Goal: Information Seeking & Learning: Check status

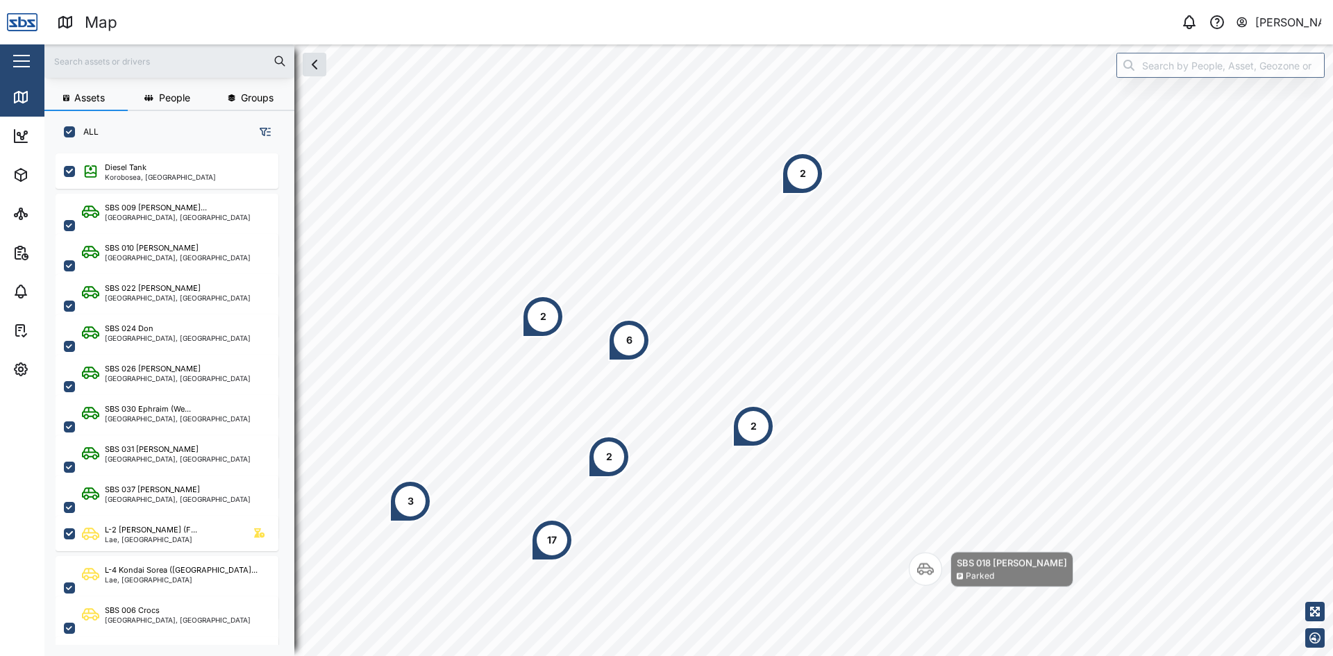
scroll to position [486, 217]
click at [87, 65] on input "text" at bounding box center [169, 61] width 233 height 21
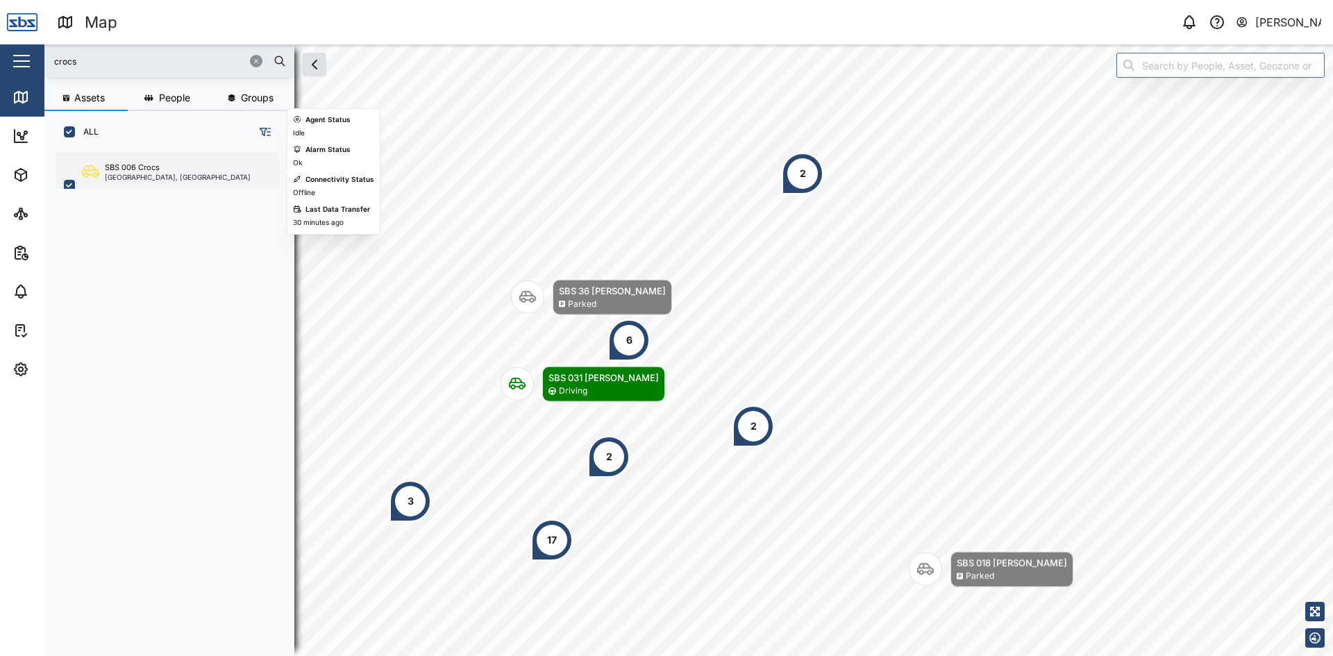
type input "crocs"
click at [135, 165] on div "SBS 006 Crocs" at bounding box center [132, 168] width 55 height 12
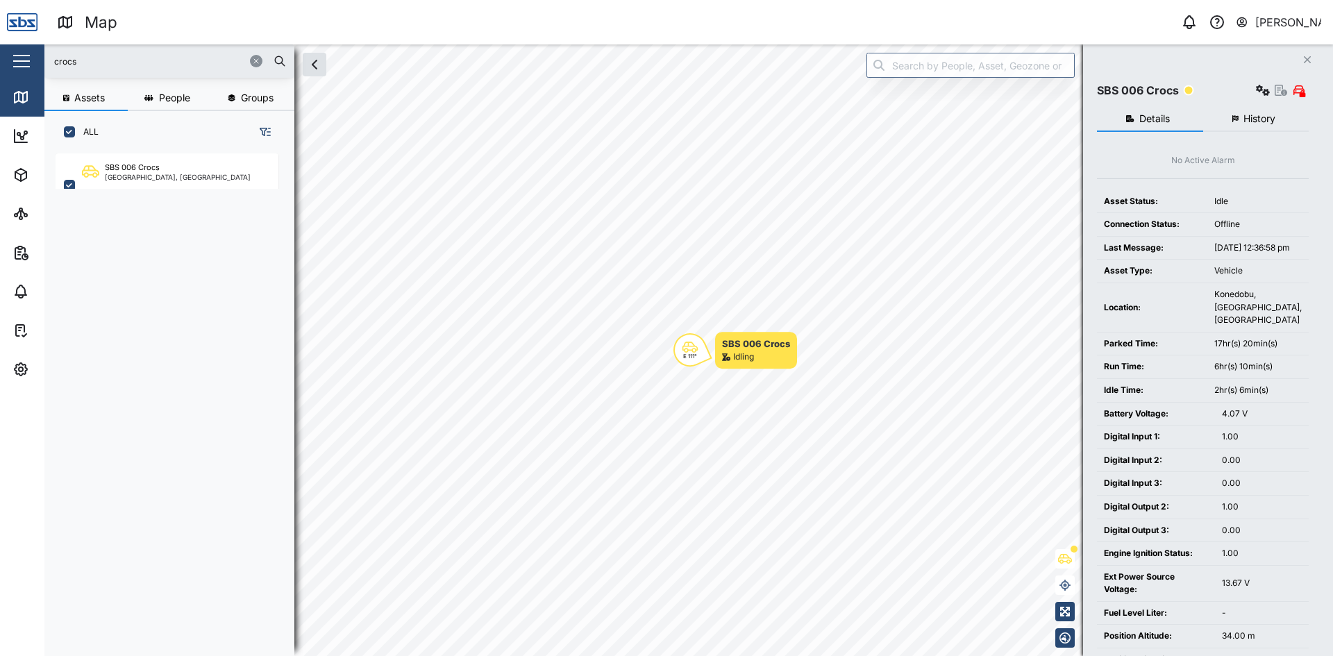
click at [1261, 122] on span "History" at bounding box center [1259, 119] width 32 height 10
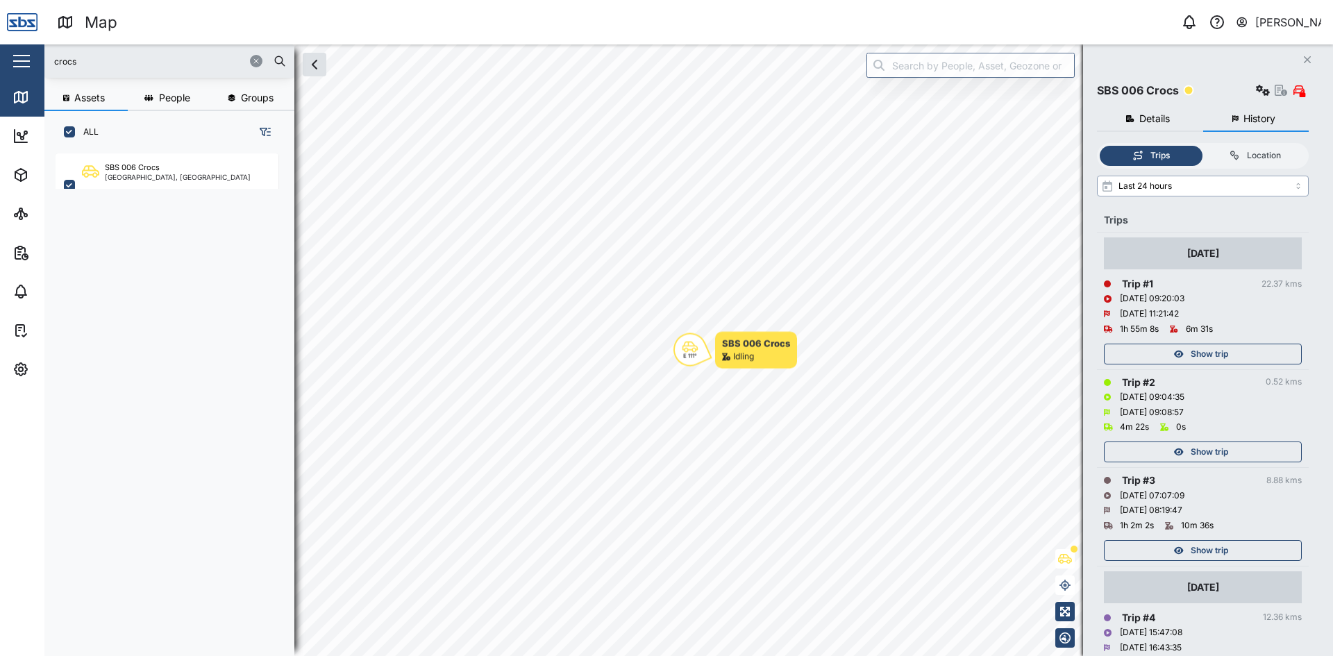
click at [1214, 185] on input "Last 24 hours" at bounding box center [1203, 186] width 212 height 21
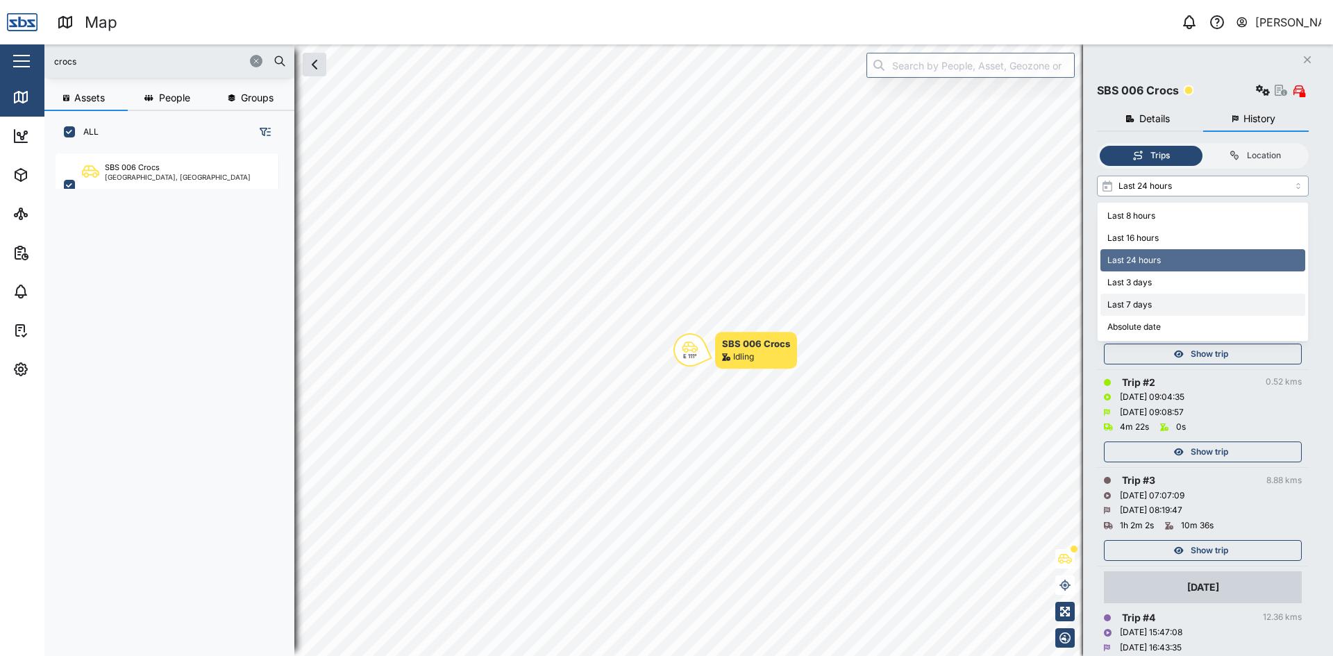
type input "Last 7 days"
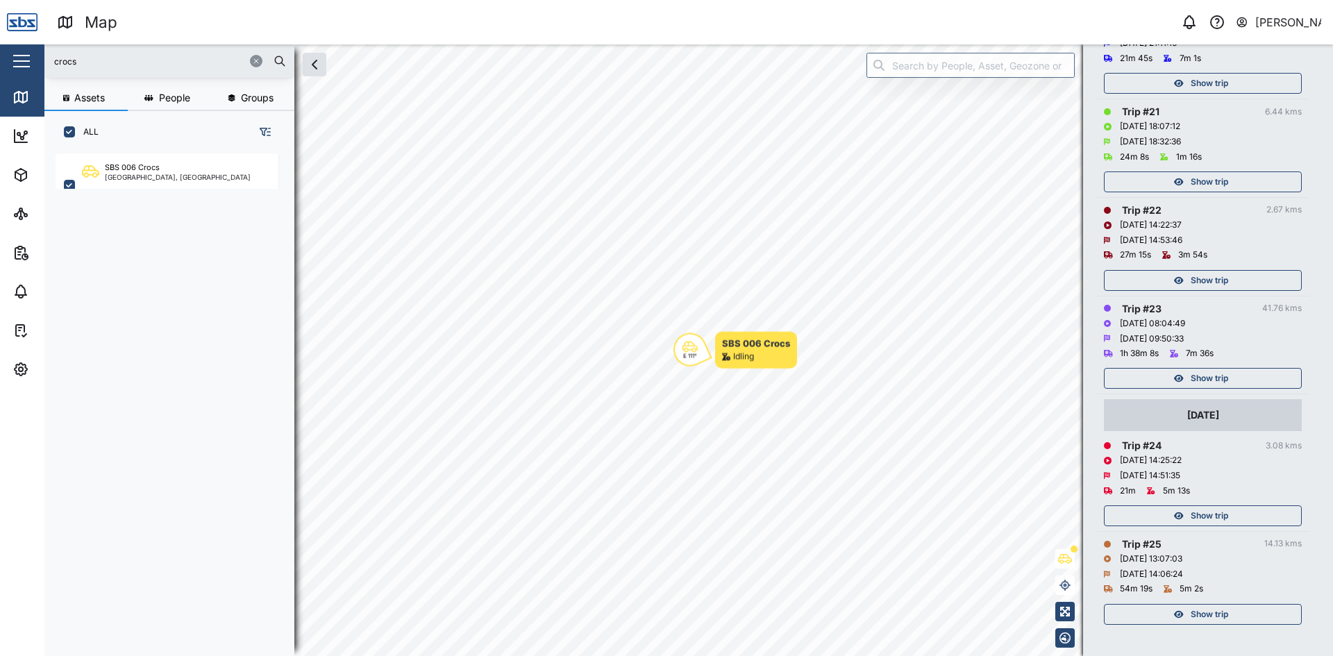
scroll to position [2374, 0]
click at [1212, 616] on span "Show trip" at bounding box center [1209, 612] width 37 height 19
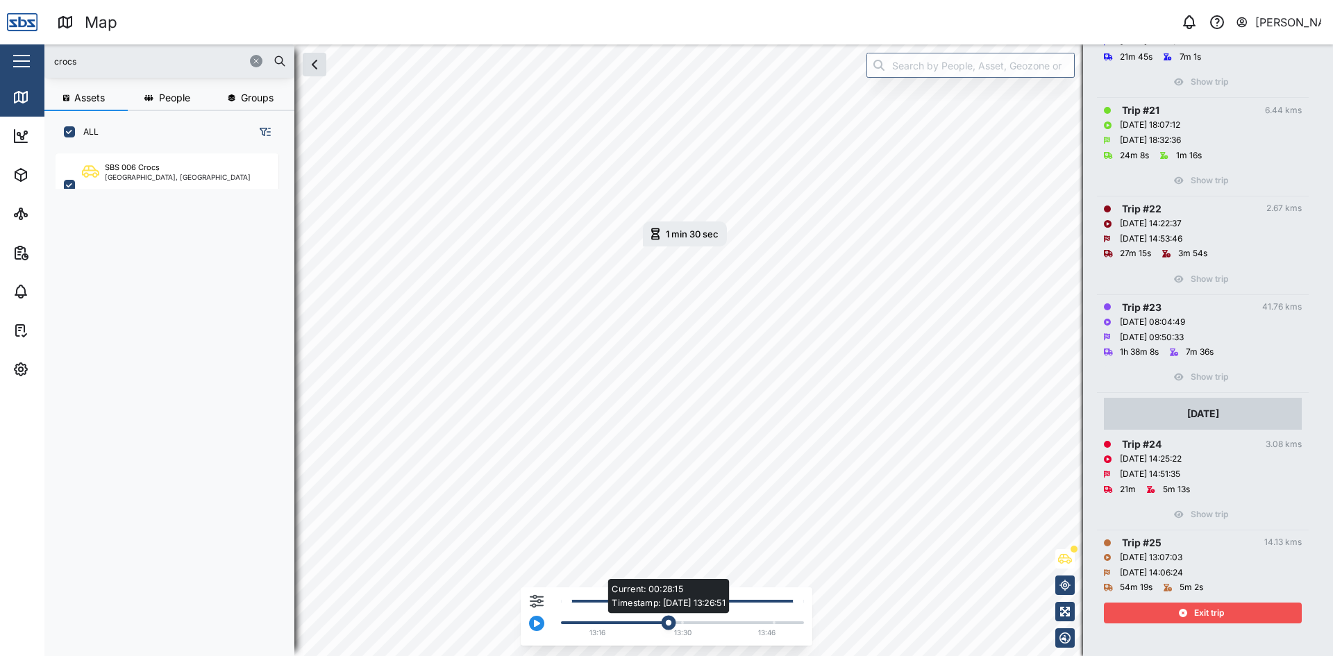
drag, startPoint x: 725, startPoint y: 624, endPoint x: 667, endPoint y: 631, distance: 58.7
click at [667, 631] on div "Current: 00:28:15 Timestamp: [DATE] 13:26:51 13:16 13:30 13:46" at bounding box center [679, 620] width 250 height 44
click at [1206, 613] on span "Exit trip" at bounding box center [1209, 612] width 30 height 19
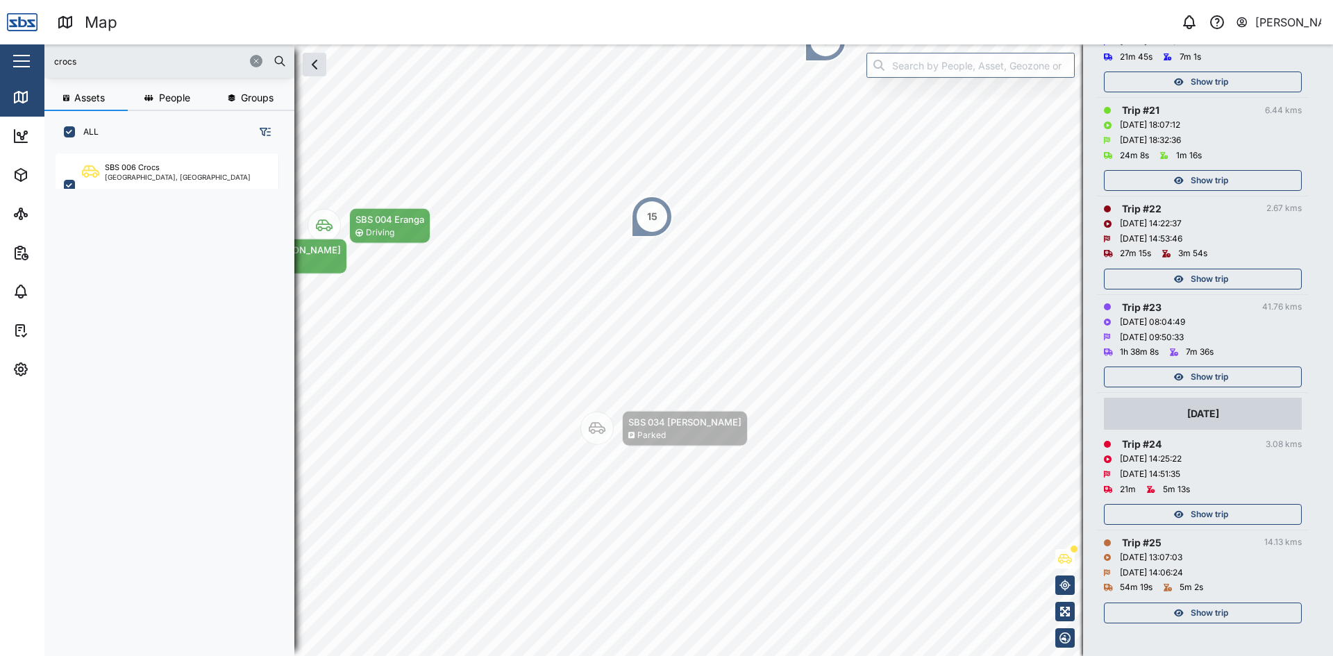
click at [1214, 512] on span "Show trip" at bounding box center [1209, 514] width 37 height 19
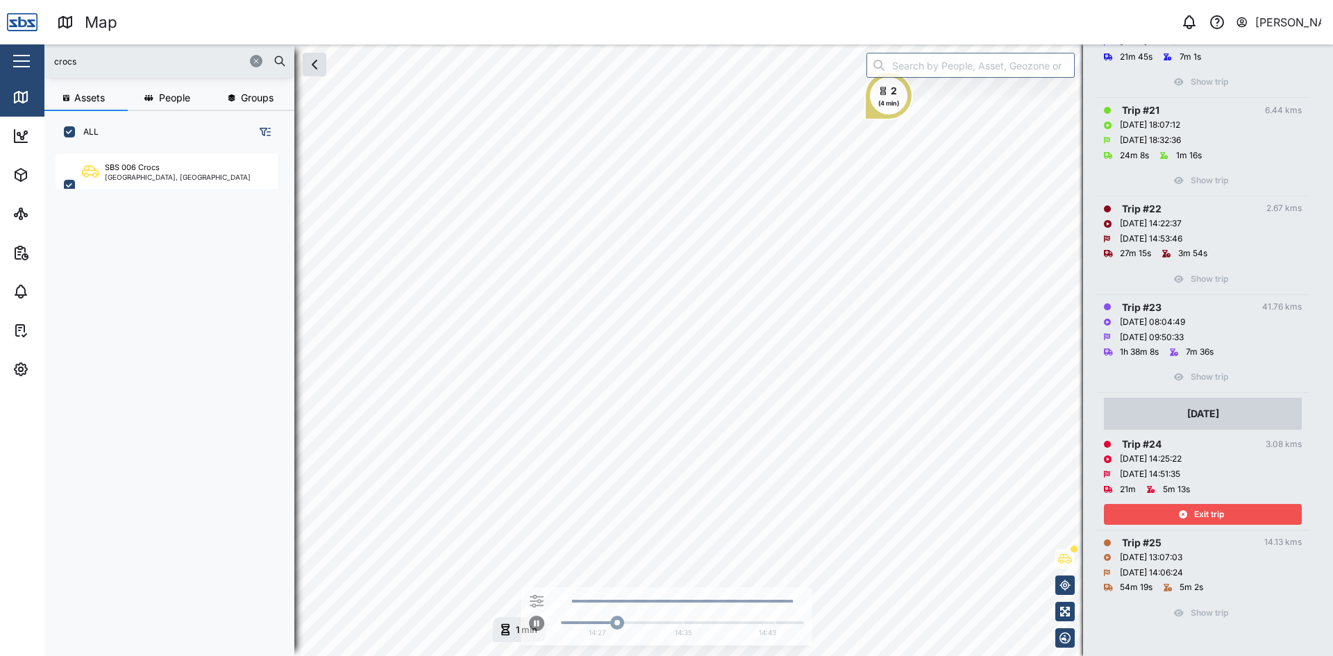
click at [1200, 517] on span "Exit trip" at bounding box center [1209, 514] width 30 height 19
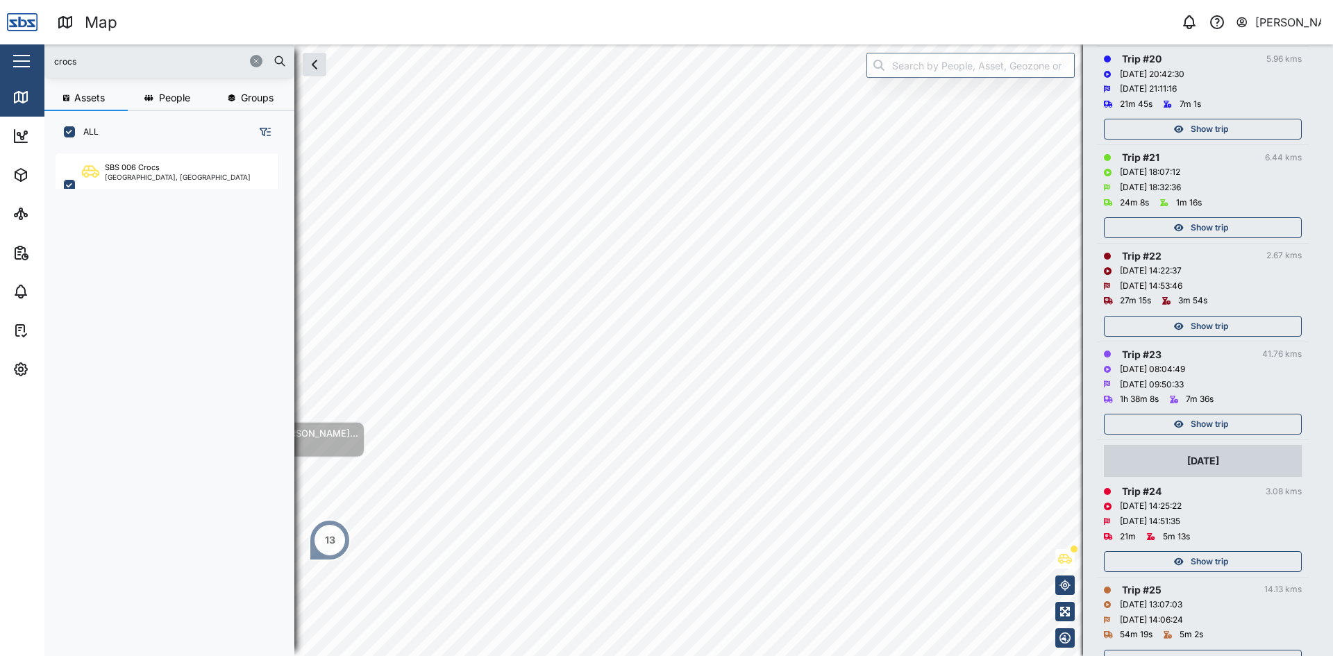
scroll to position [2304, 0]
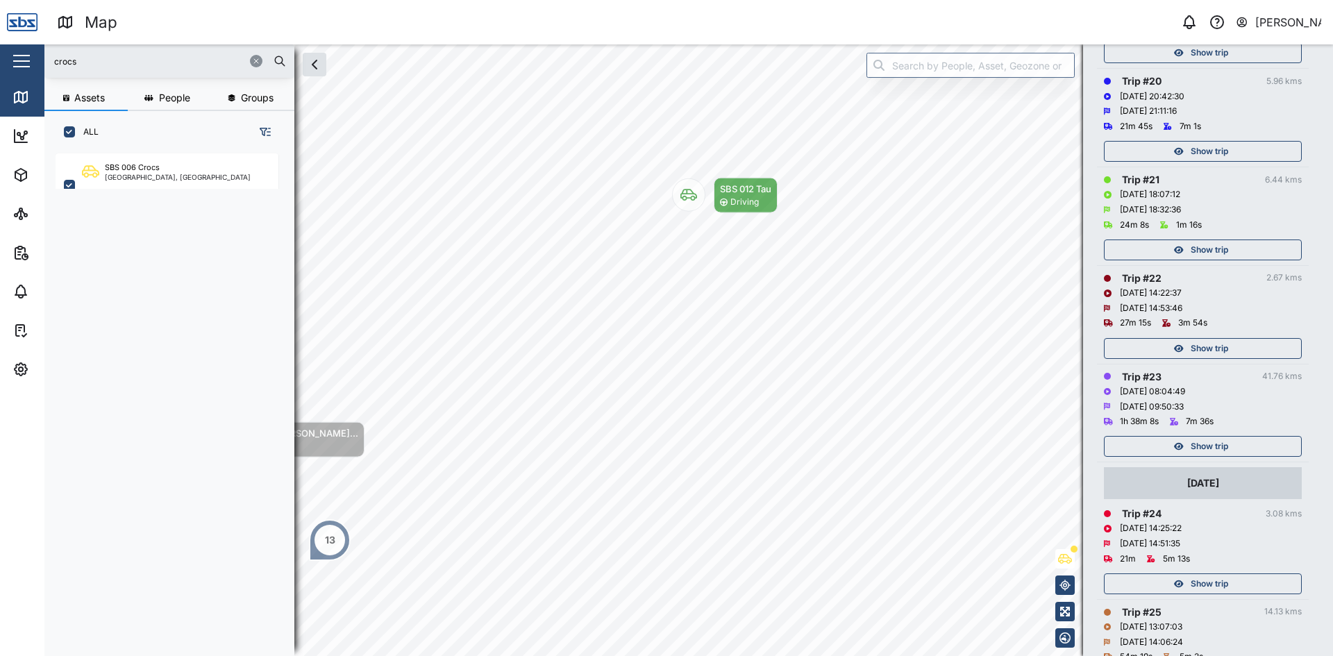
click at [1213, 445] on span "Show trip" at bounding box center [1209, 446] width 37 height 19
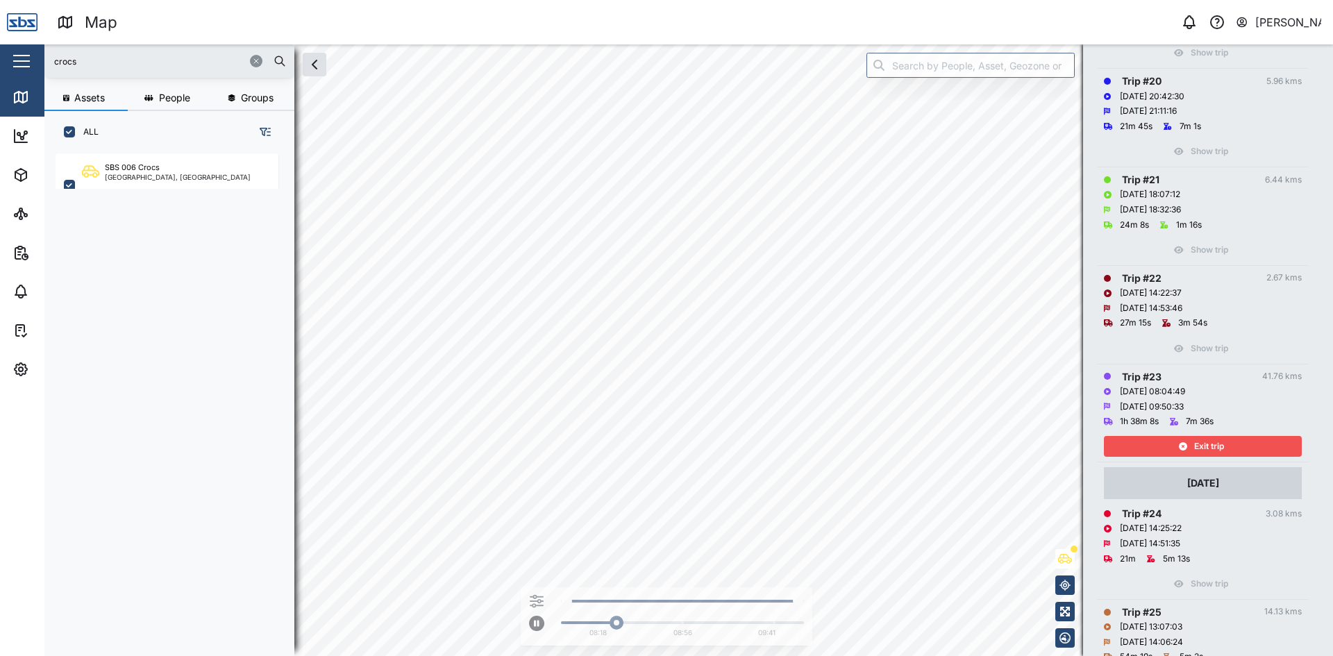
click at [736, 0] on html "Map 0 [PERSON_NAME] Close Map Dashboard Assets ATS Camera Generator Personnel T…" at bounding box center [666, 328] width 1333 height 656
drag, startPoint x: 623, startPoint y: 621, endPoint x: 635, endPoint y: 621, distance: 11.8
click at [635, 621] on div "Current: 00:36:28 Timestamp: [DATE] 08:36:34" at bounding box center [636, 623] width 15 height 15
drag, startPoint x: 642, startPoint y: 619, endPoint x: 654, endPoint y: 617, distance: 12.0
click at [654, 617] on div "Current: 00:44:00 Timestamp: [DATE] 08:44:07" at bounding box center [653, 623] width 15 height 15
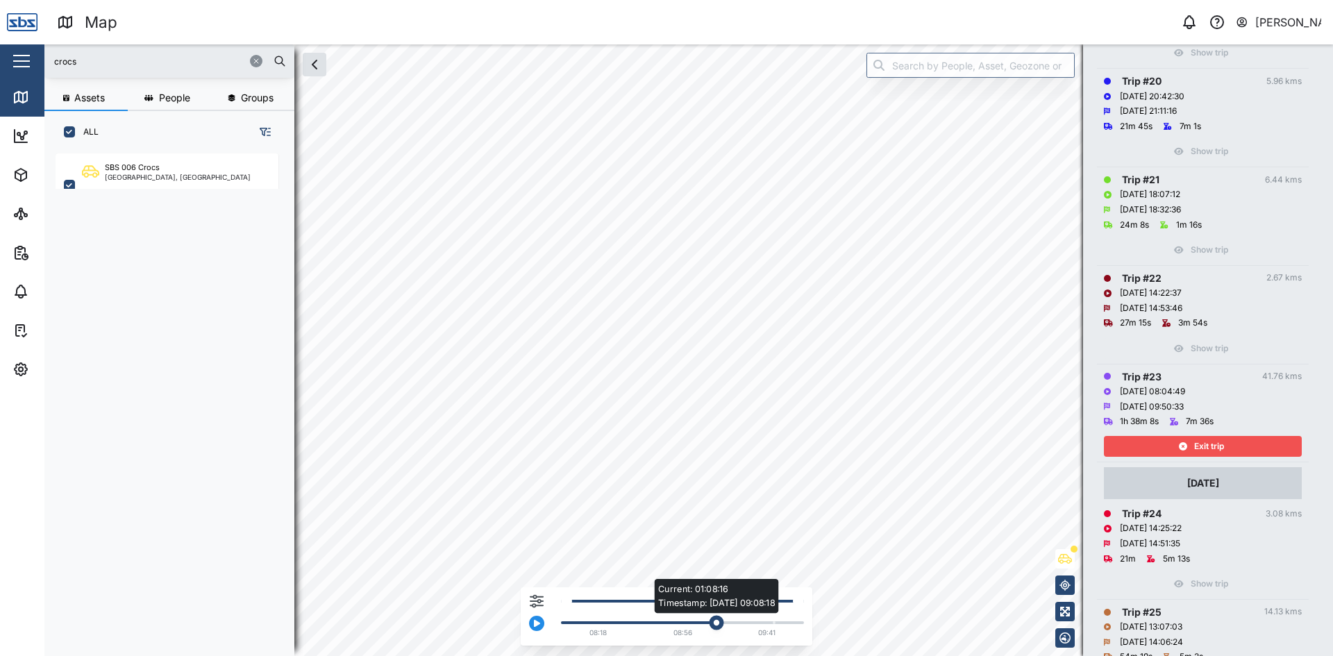
drag, startPoint x: 681, startPoint y: 623, endPoint x: 719, endPoint y: 623, distance: 37.5
click at [719, 623] on div "Current: 01:08:16 Timestamp: [DATE] 09:08:18" at bounding box center [717, 623] width 15 height 15
drag, startPoint x: 725, startPoint y: 623, endPoint x: 751, endPoint y: 626, distance: 26.6
click at [747, 626] on div "Current: 01:19:31 Timestamp: [DATE] 09:24:50" at bounding box center [739, 623] width 15 height 15
drag, startPoint x: 755, startPoint y: 622, endPoint x: 740, endPoint y: 625, distance: 15.5
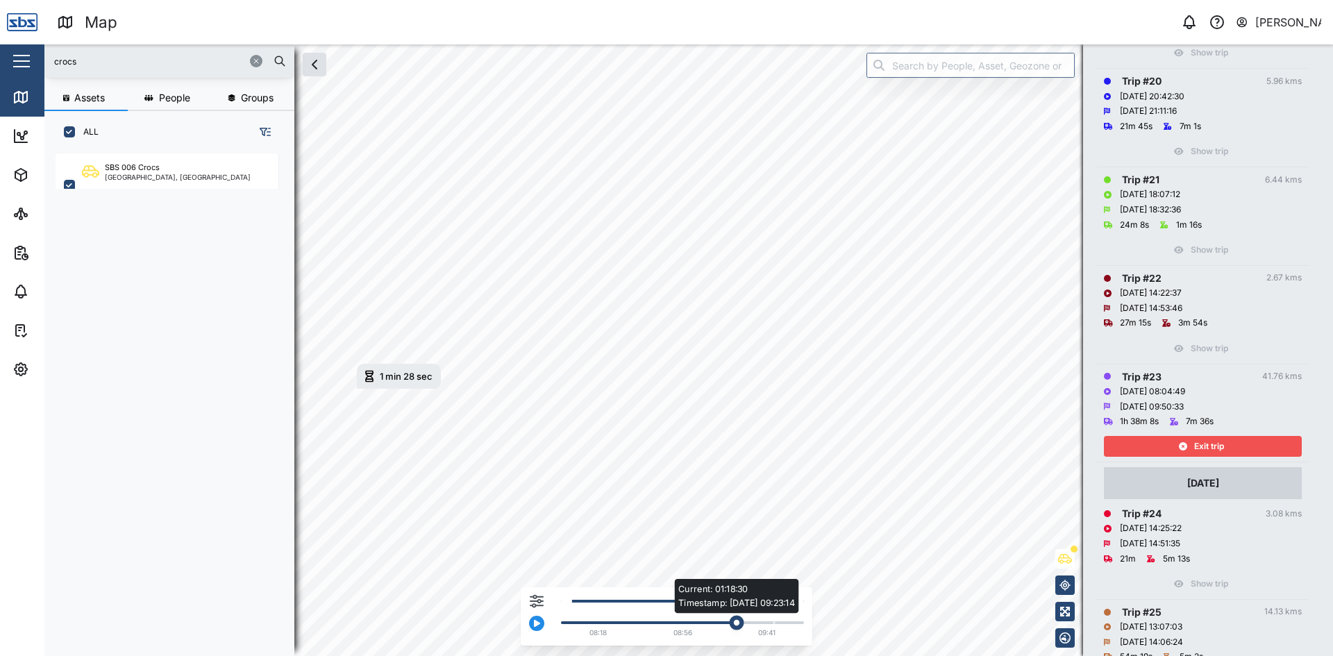
click at [740, 625] on div "Current: 01:18:30 Timestamp: [DATE] 09:23:14" at bounding box center [737, 623] width 15 height 15
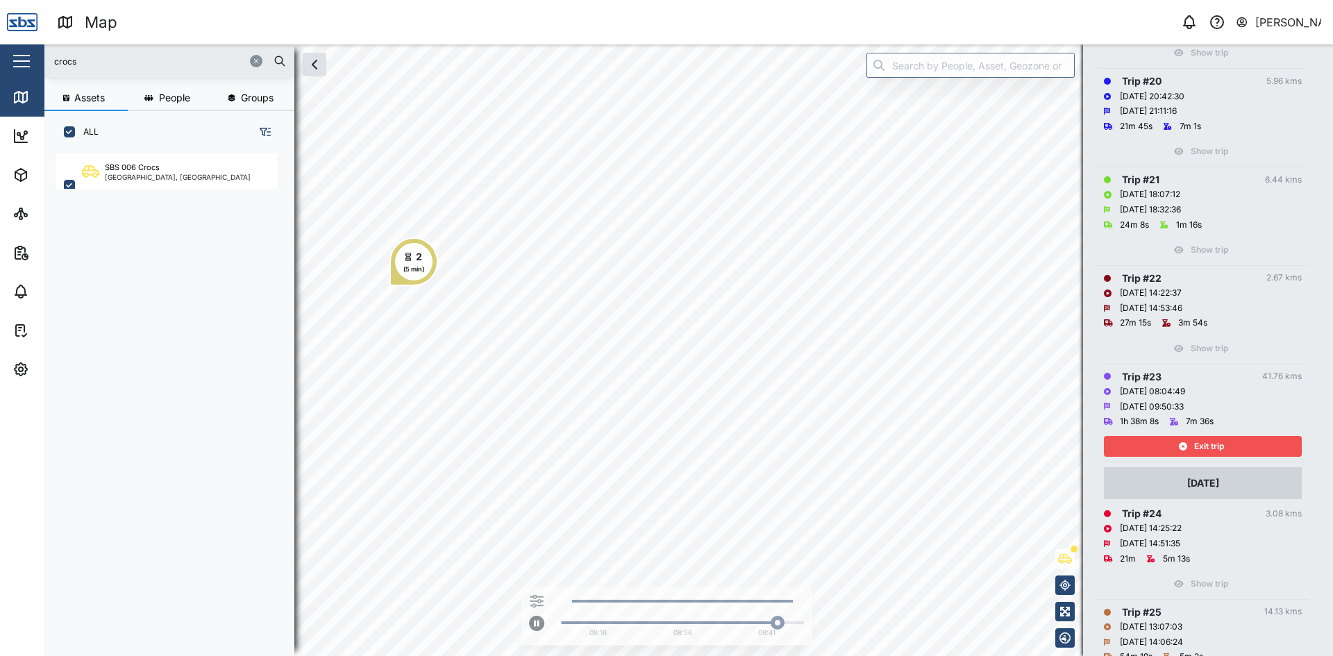
click at [1224, 441] on span "Exit trip" at bounding box center [1209, 446] width 30 height 19
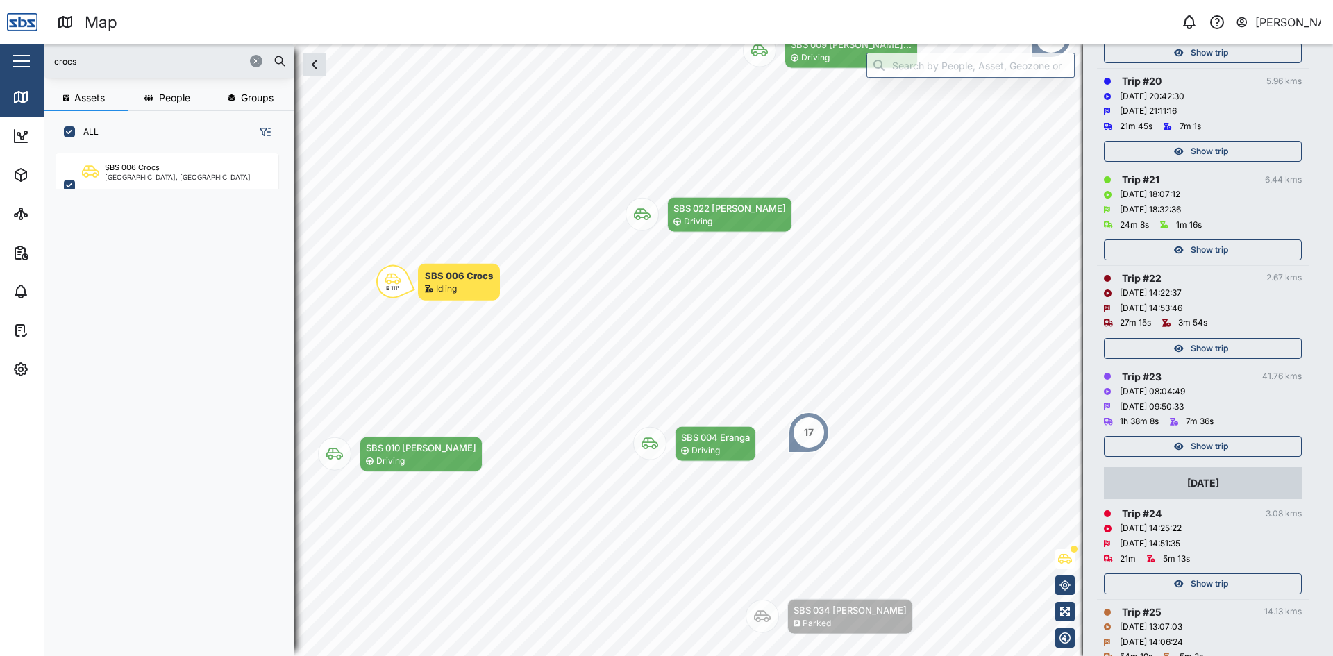
click at [1214, 349] on span "Show trip" at bounding box center [1209, 348] width 37 height 19
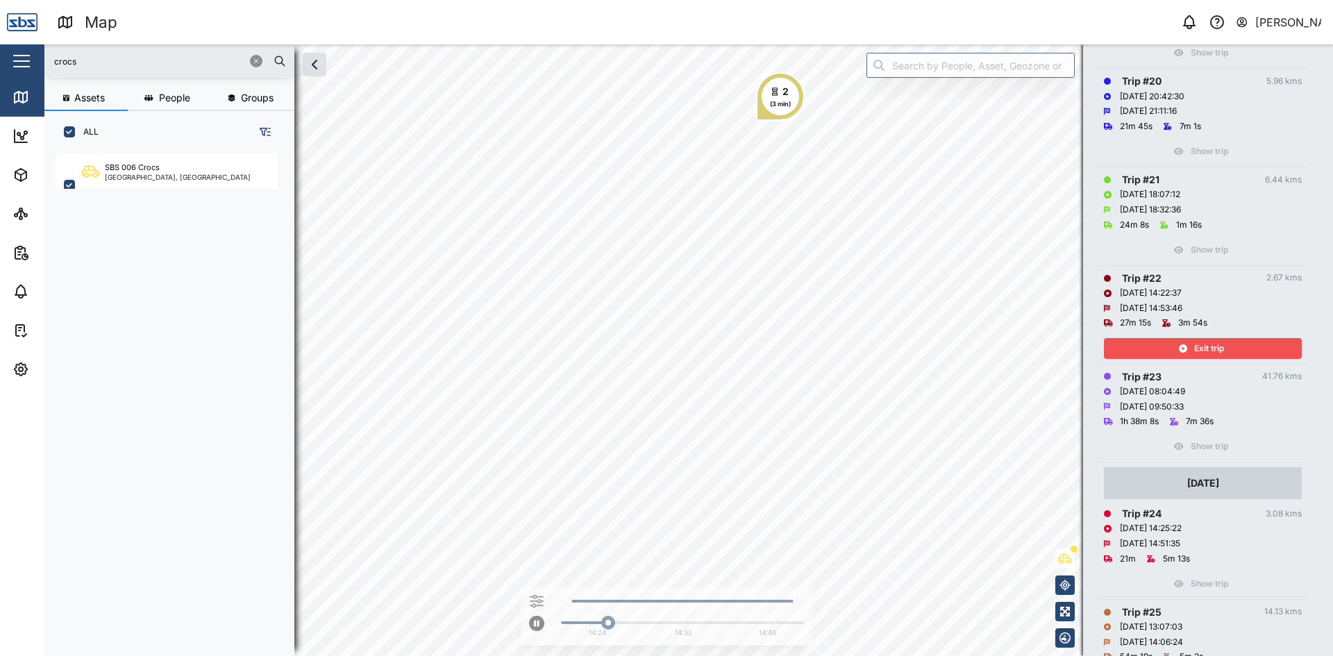
click at [1157, 340] on div "Exit trip" at bounding box center [1201, 348] width 181 height 19
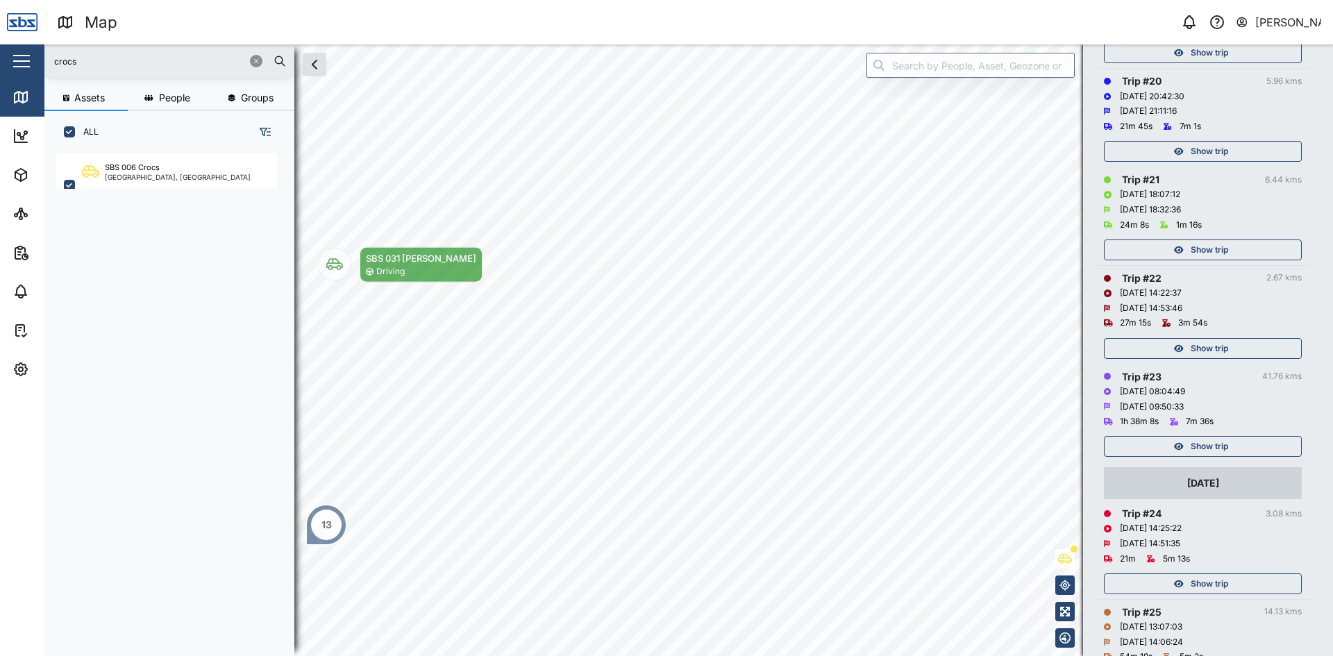
click at [1191, 242] on span "Show trip" at bounding box center [1209, 249] width 37 height 19
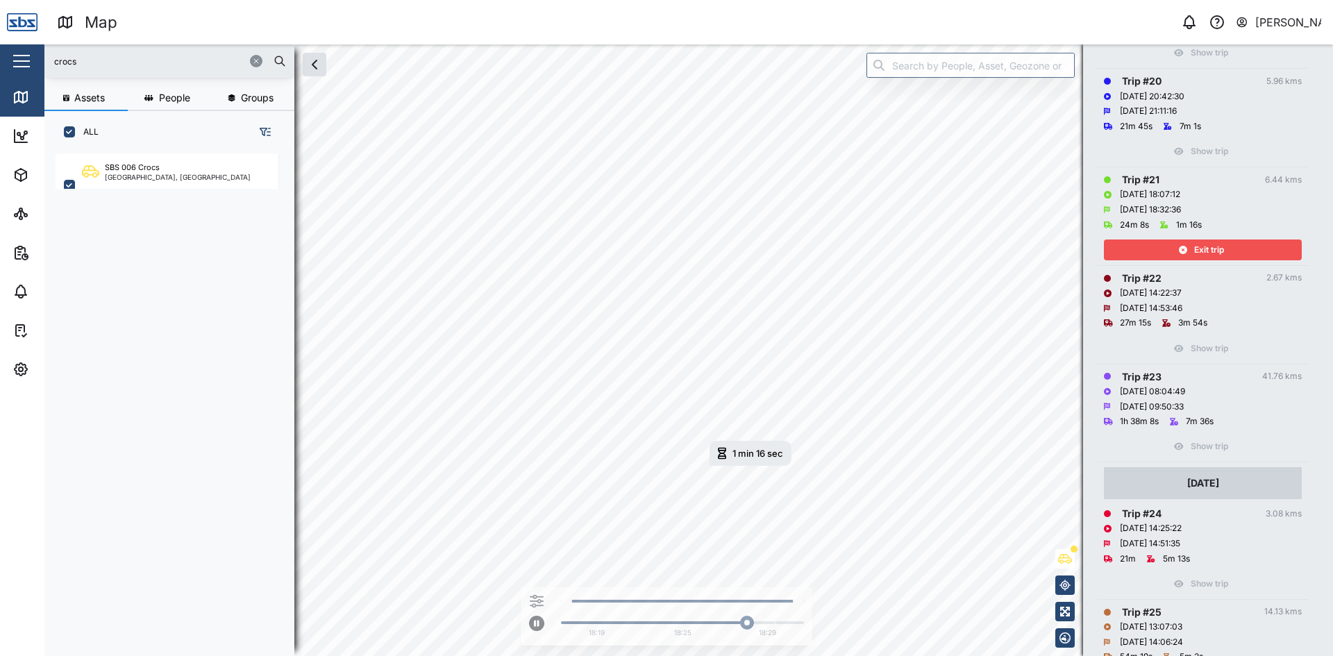
click at [1240, 249] on div "Exit trip" at bounding box center [1201, 249] width 181 height 19
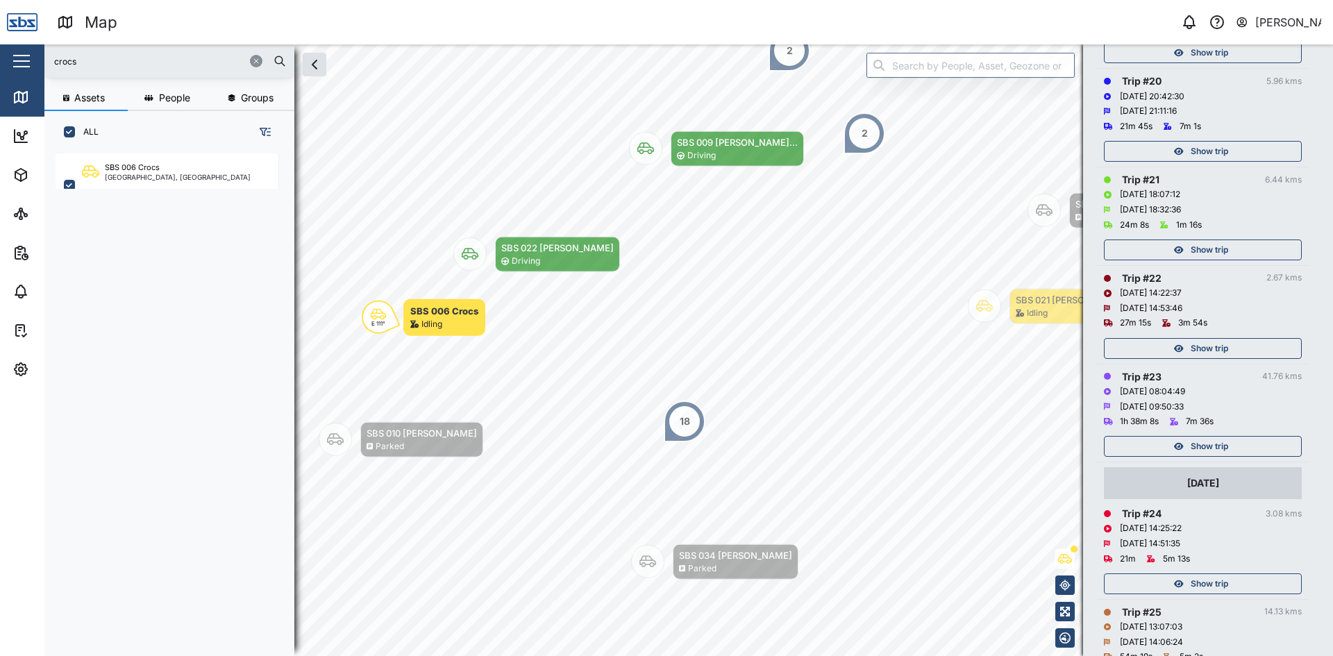
click at [1235, 250] on div "Show trip" at bounding box center [1201, 249] width 181 height 19
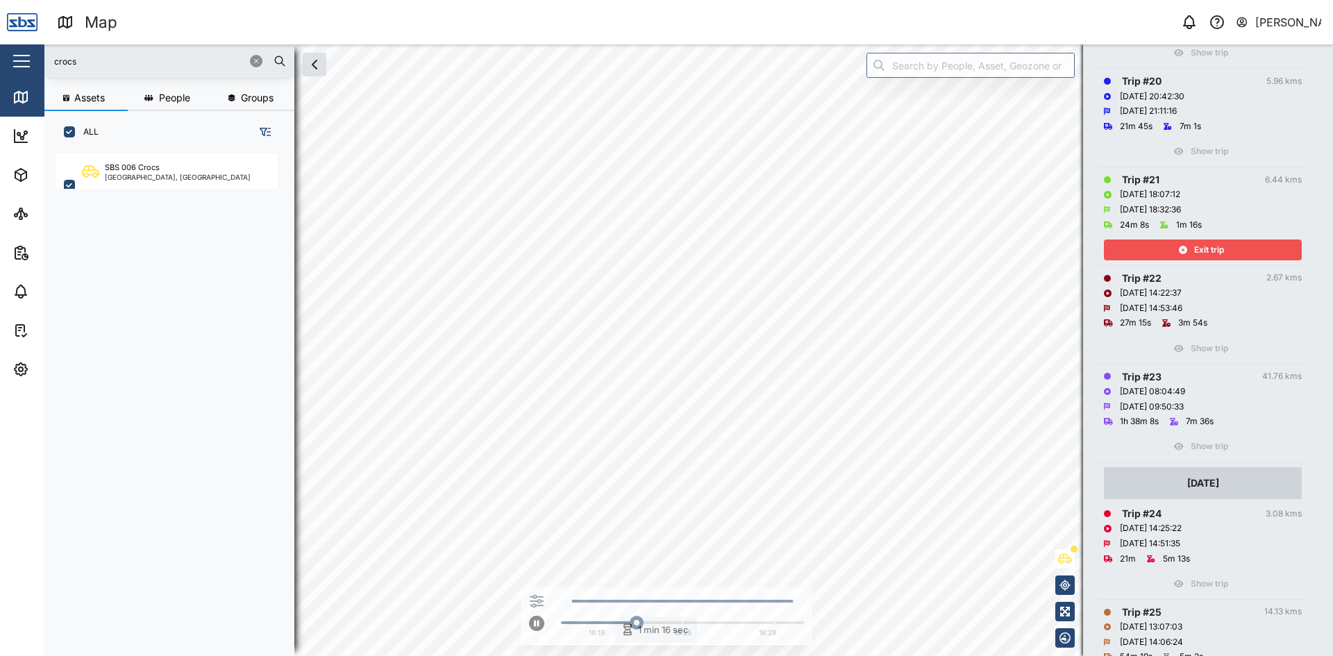
click at [1244, 242] on div "Exit trip" at bounding box center [1201, 249] width 181 height 19
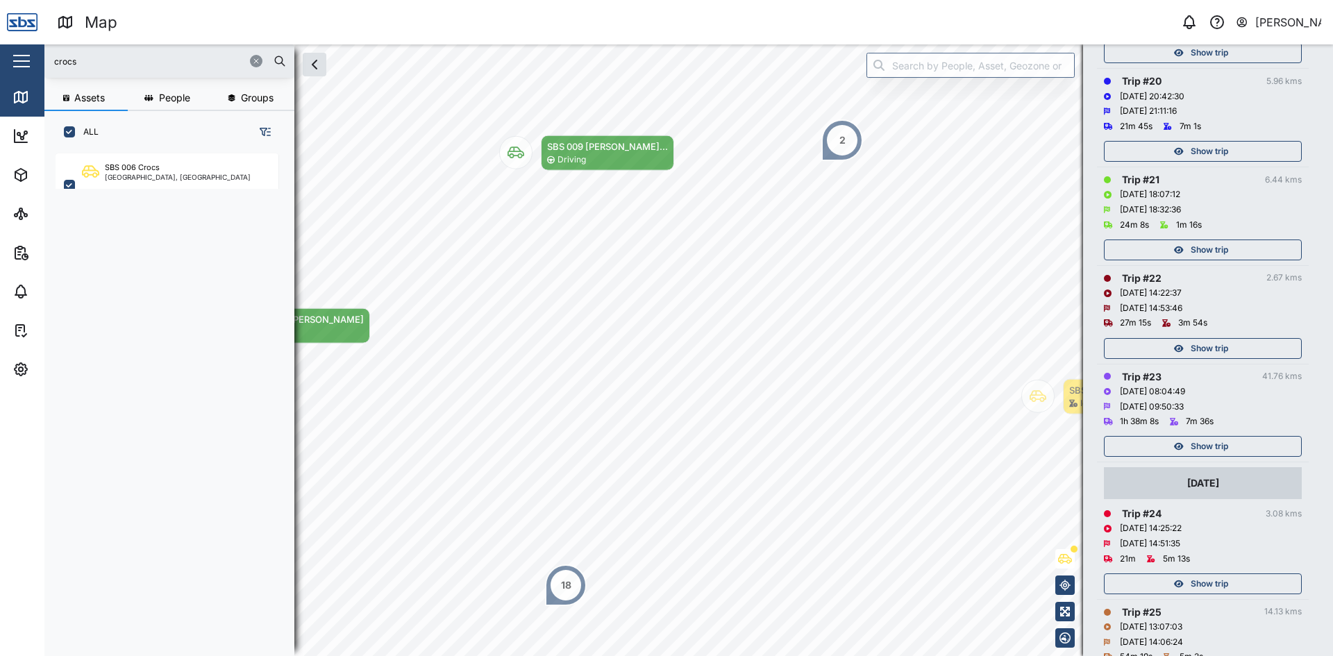
drag, startPoint x: 1230, startPoint y: 201, endPoint x: 1233, endPoint y: 252, distance: 51.4
click at [1233, 252] on div "Trip # 21 6.44 kms [DATE] 18:07:12 [DATE] 18:32:36 24m 8s 1m 16s Show trip" at bounding box center [1203, 216] width 198 height 88
click at [1282, 110] on div "[DATE] 21:11:16" at bounding box center [1203, 111] width 198 height 15
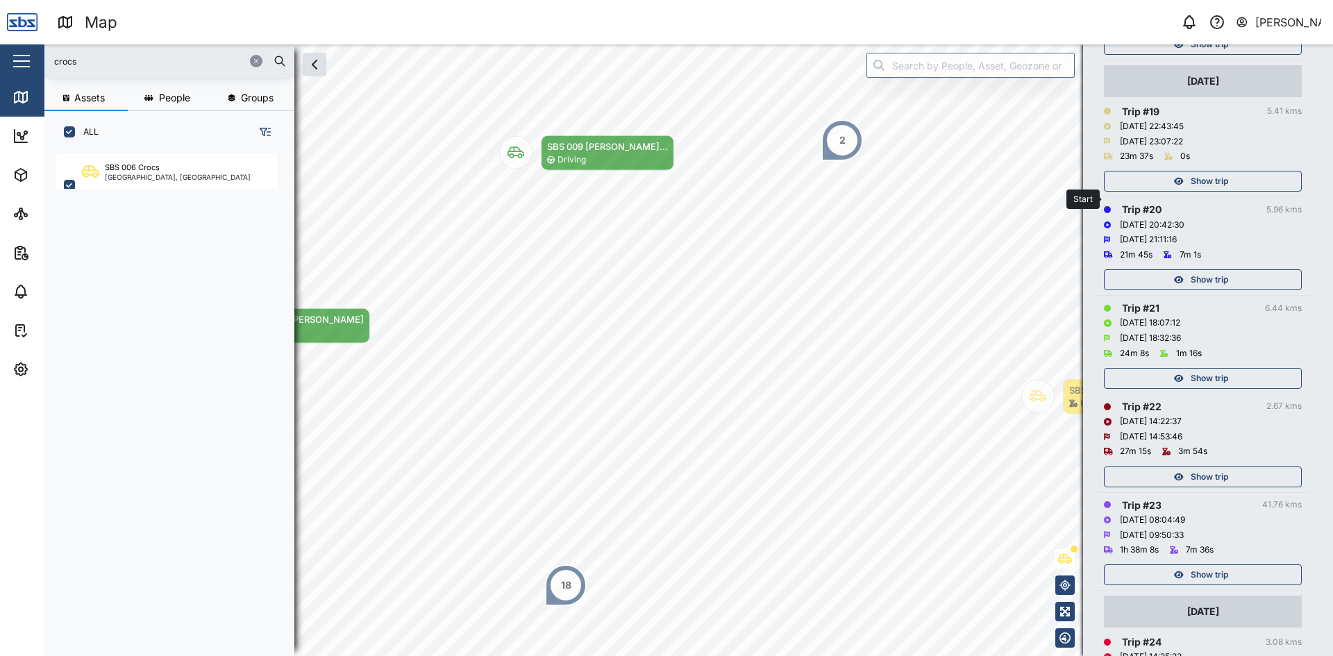
scroll to position [2165, 0]
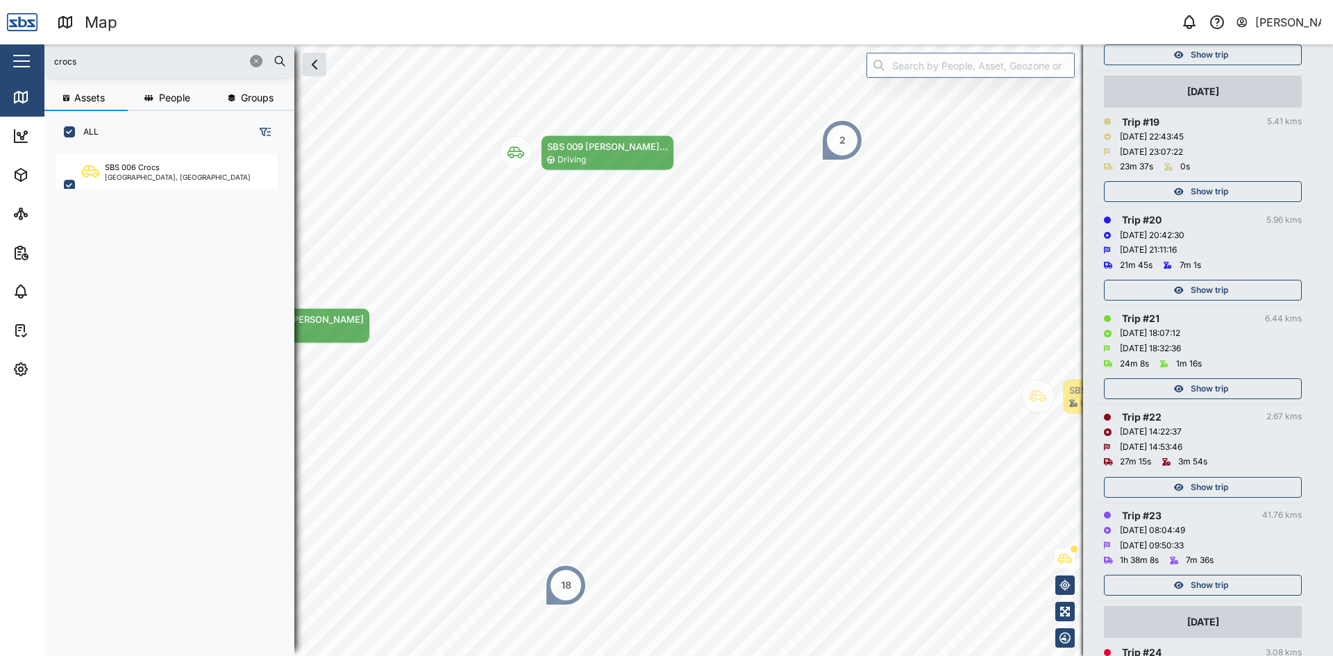
click at [1198, 283] on span "Show trip" at bounding box center [1209, 289] width 37 height 19
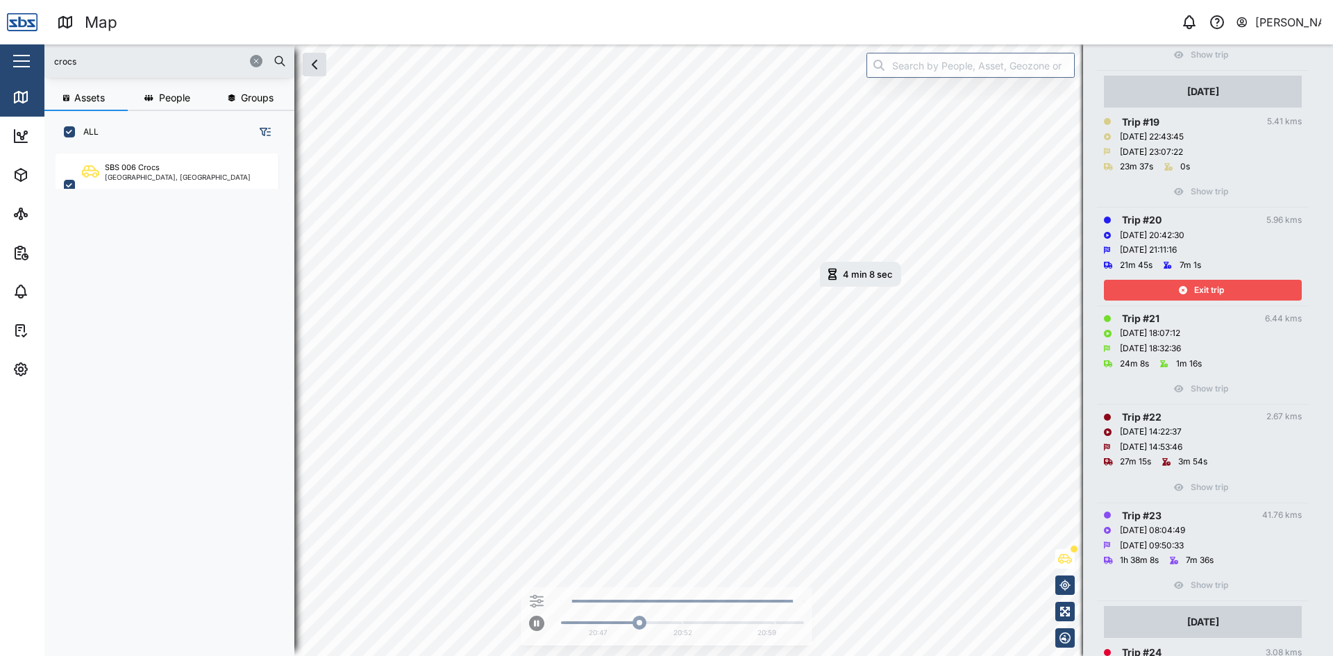
click at [1200, 296] on span "Exit trip" at bounding box center [1209, 289] width 30 height 19
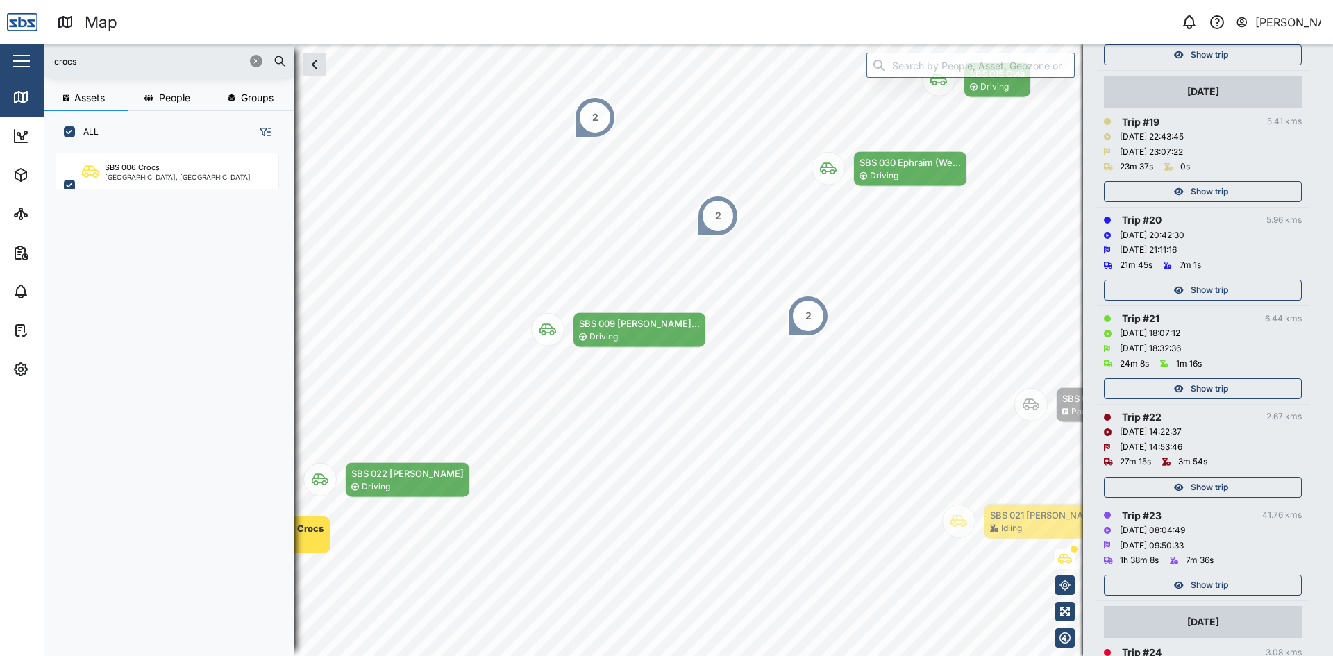
click at [1207, 287] on span "Show trip" at bounding box center [1209, 289] width 37 height 19
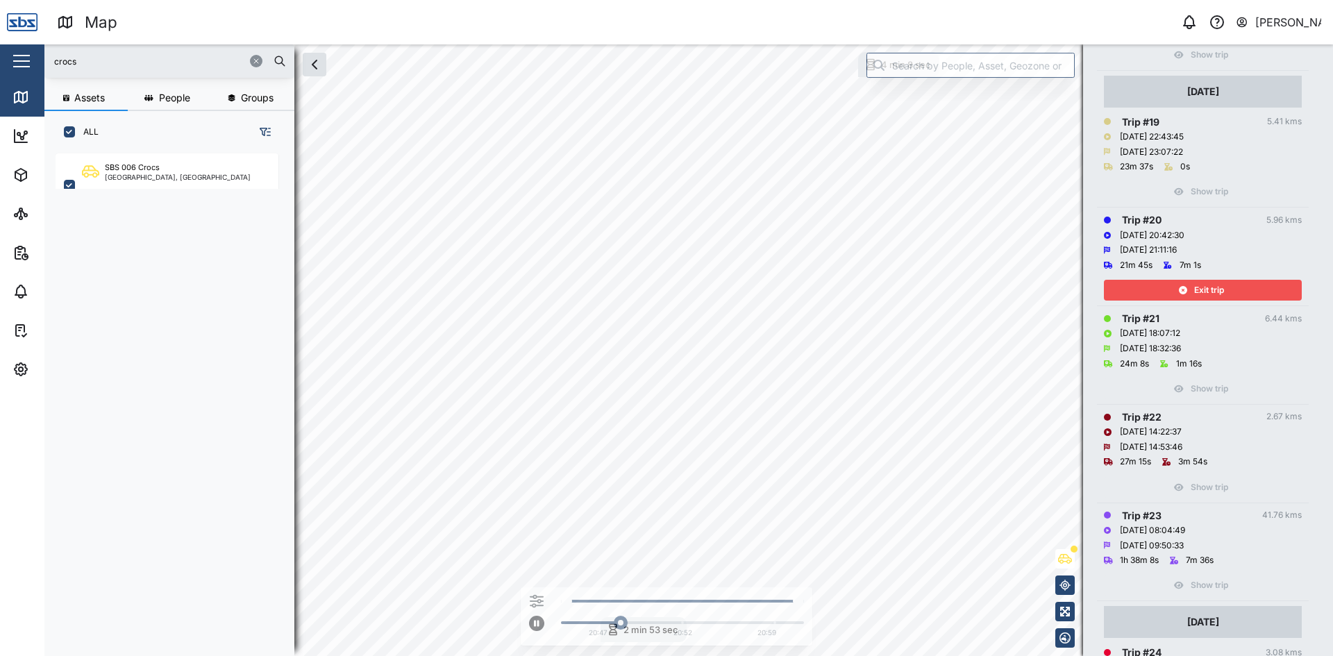
click at [1200, 292] on span "Exit trip" at bounding box center [1209, 289] width 30 height 19
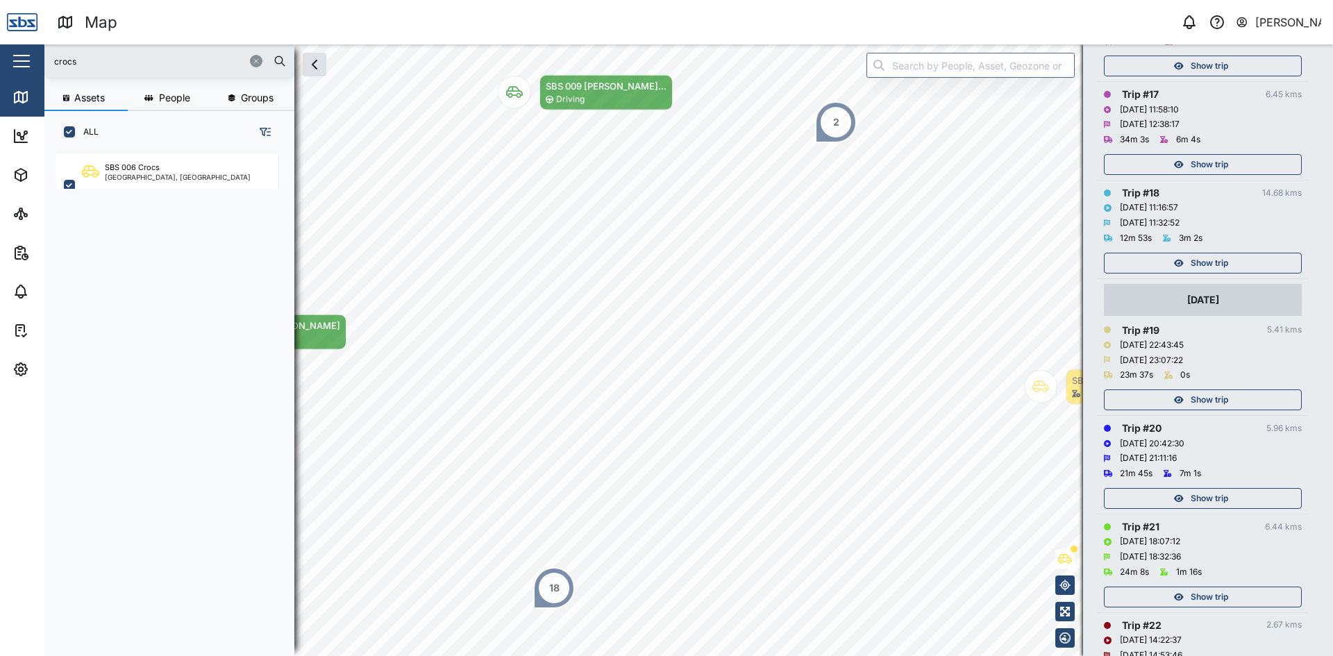
scroll to position [2096, 0]
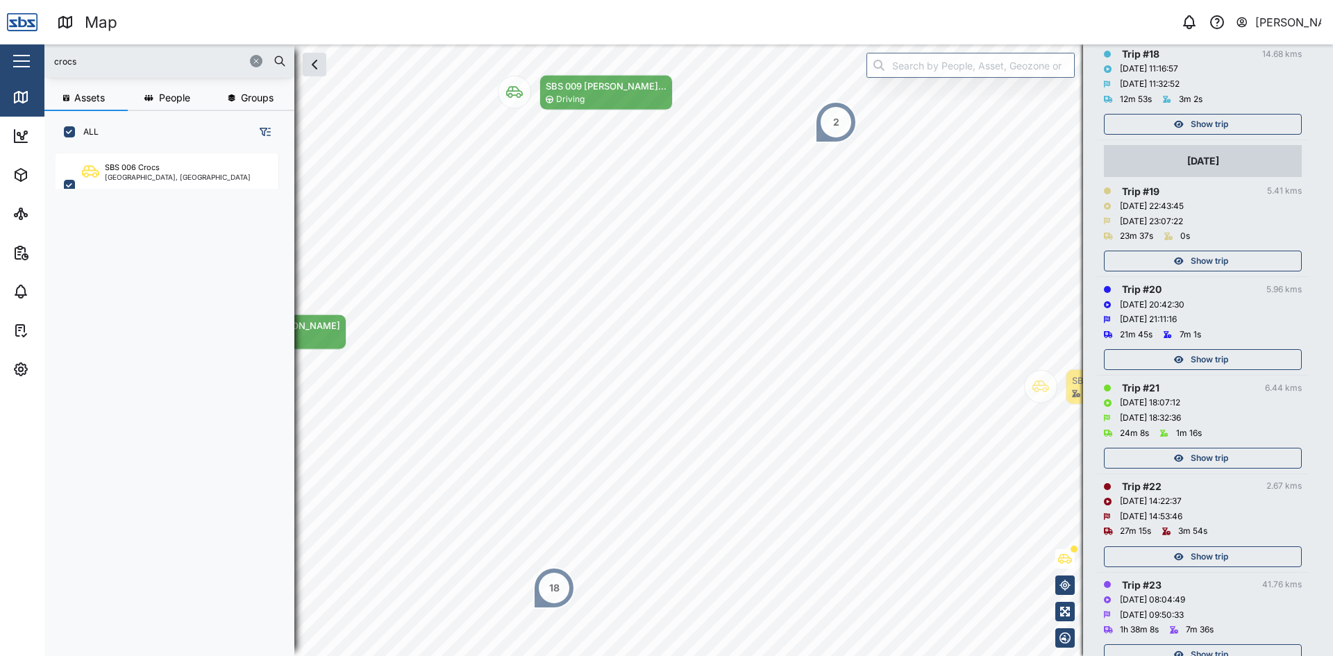
click at [1199, 255] on span "Show trip" at bounding box center [1209, 260] width 37 height 19
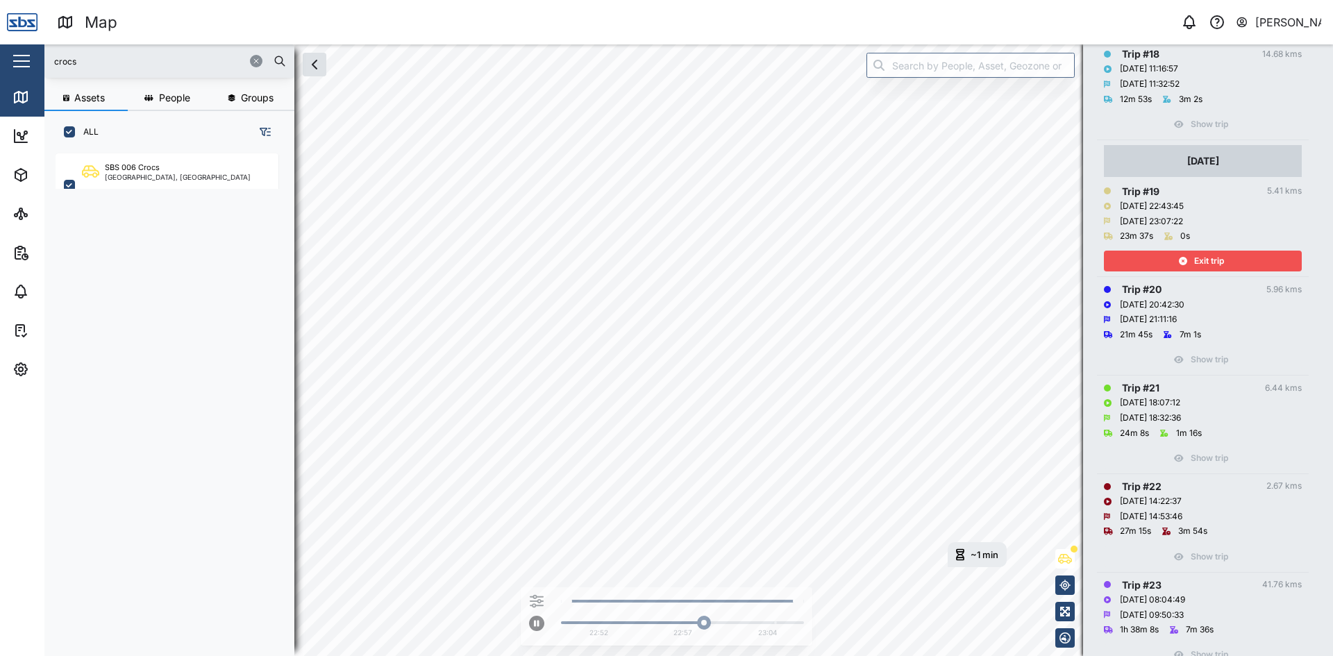
click at [1136, 265] on div "Exit trip" at bounding box center [1201, 260] width 181 height 19
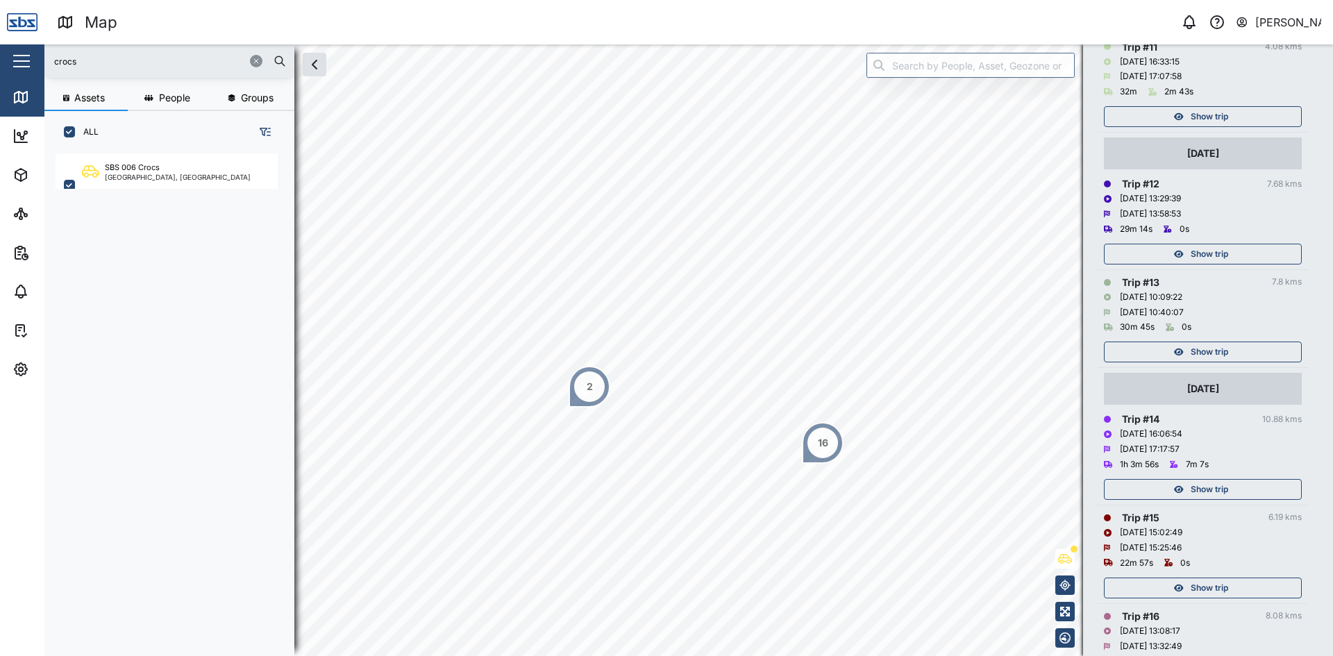
scroll to position [1332, 0]
click at [1229, 355] on div "Show trip" at bounding box center [1201, 356] width 181 height 19
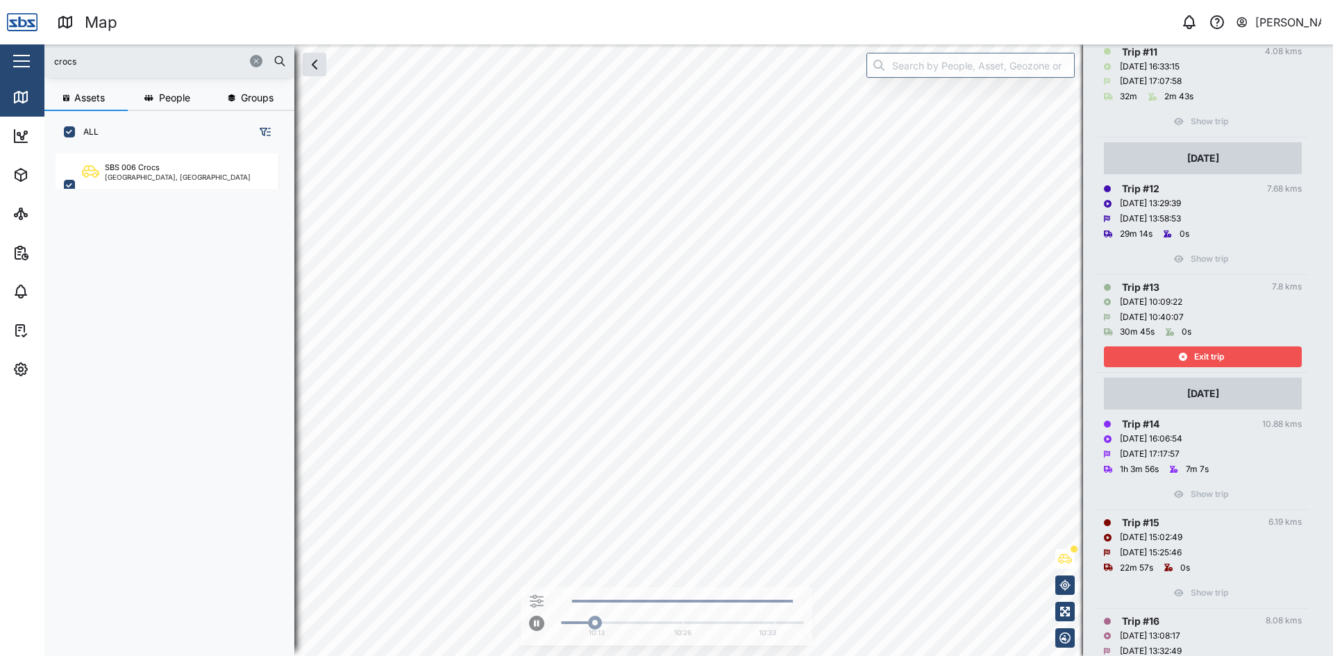
click at [1229, 355] on div "Exit trip" at bounding box center [1201, 356] width 181 height 19
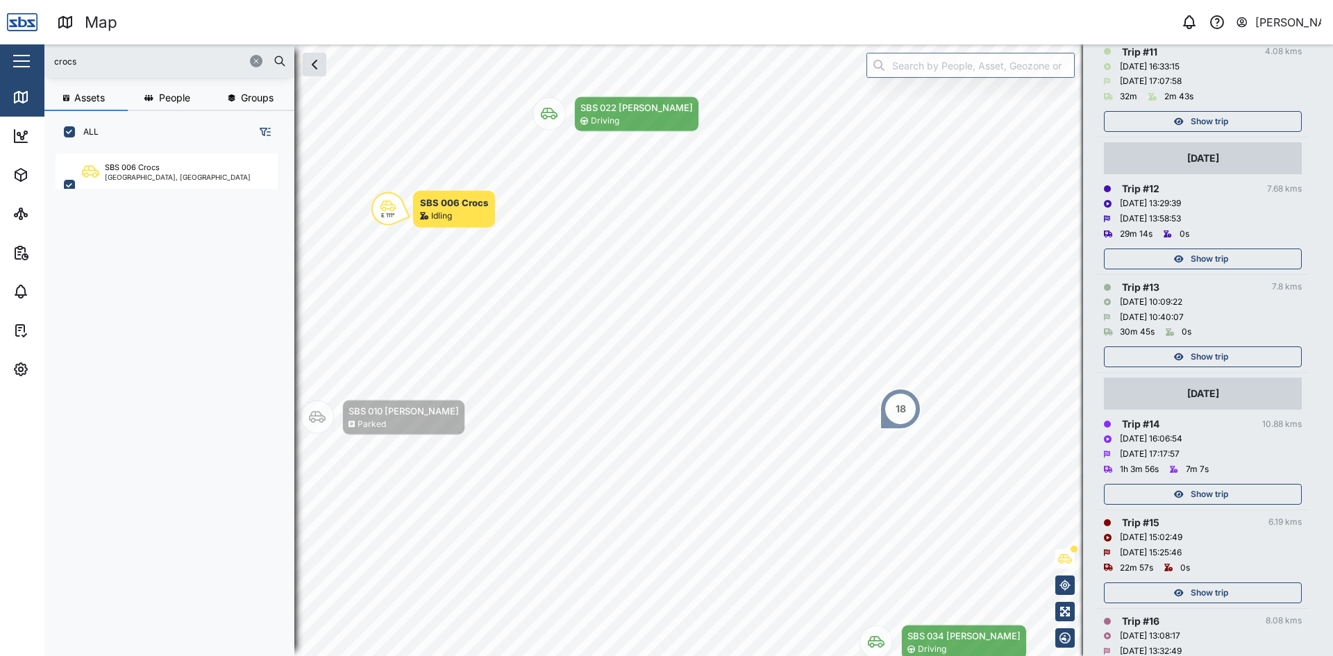
click at [1227, 255] on span "Show trip" at bounding box center [1209, 258] width 37 height 19
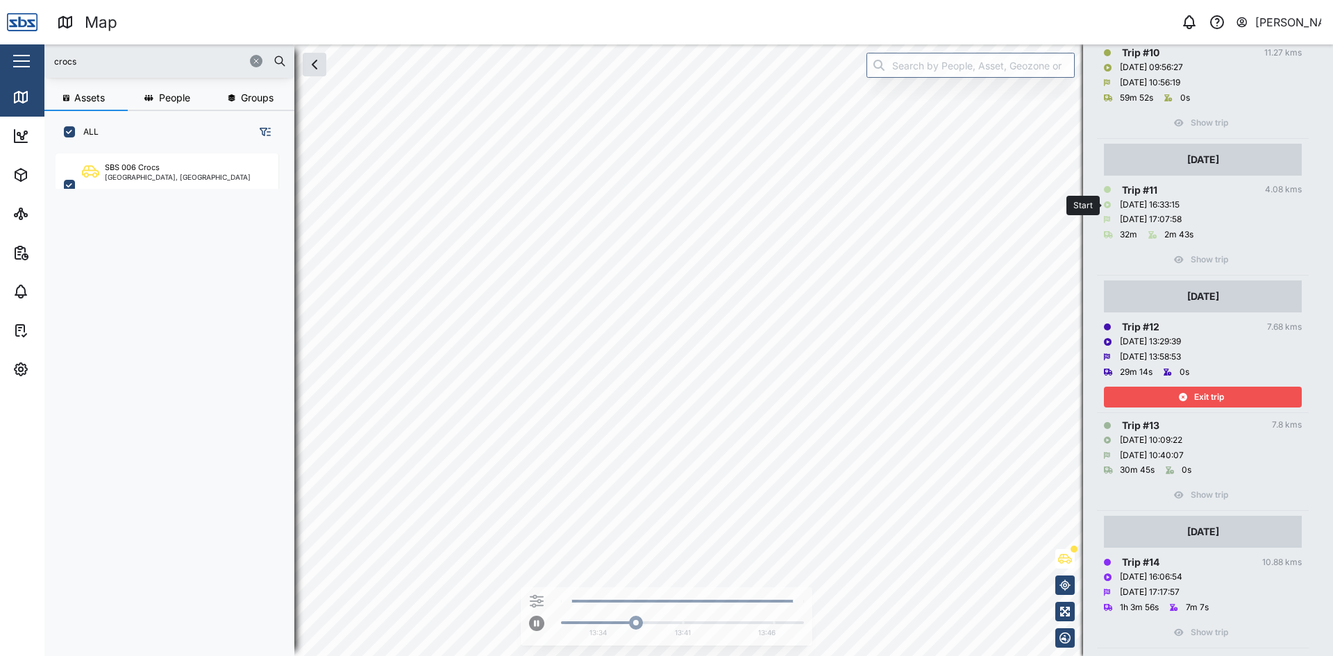
scroll to position [1193, 0]
click at [1226, 392] on div "Exit trip" at bounding box center [1201, 397] width 181 height 19
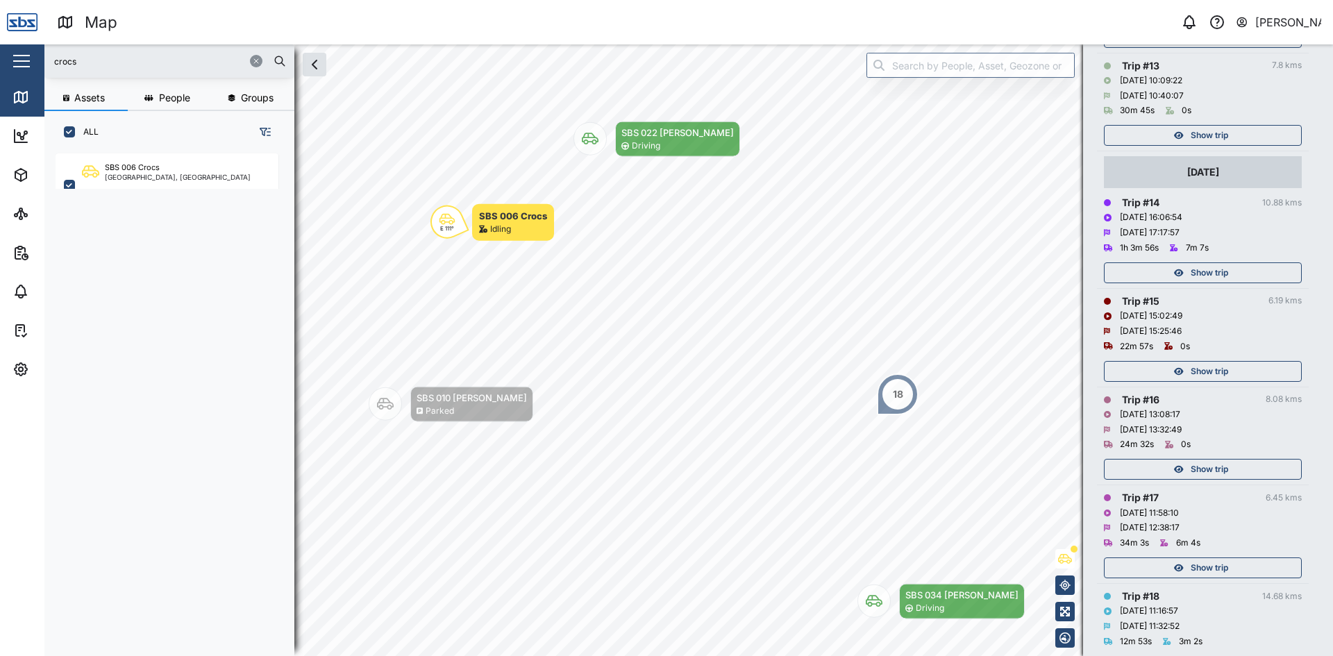
scroll to position [1471, 0]
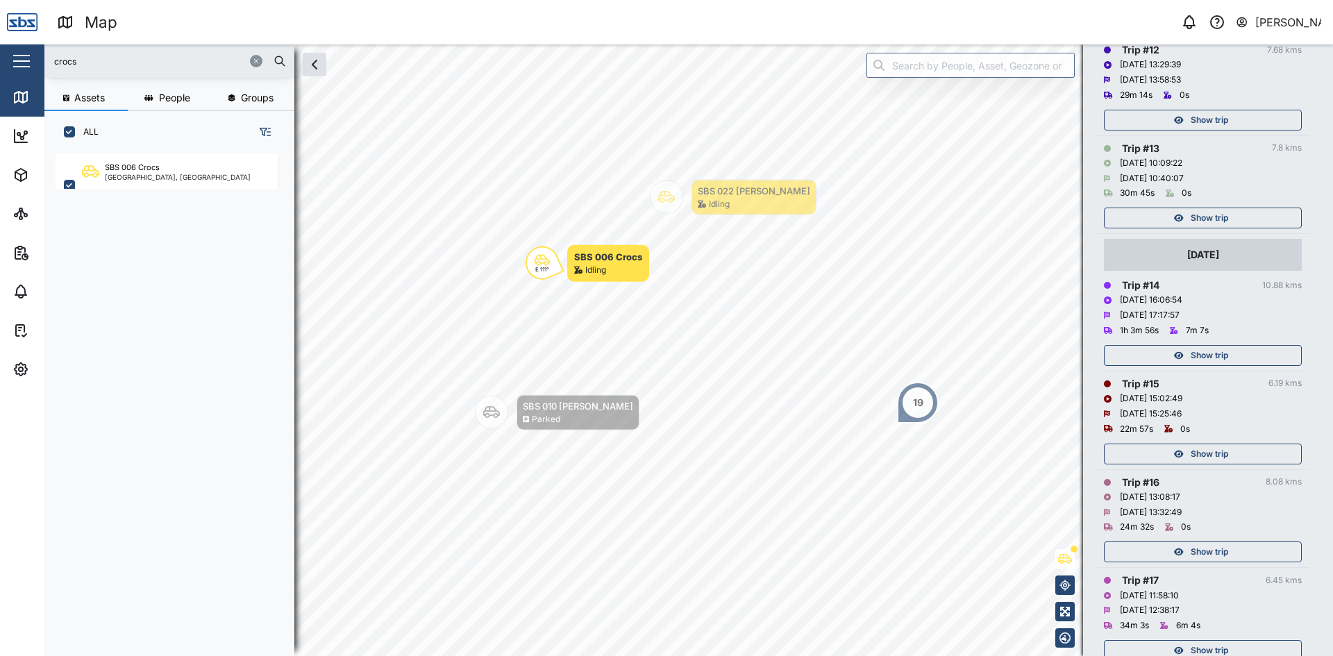
click at [253, 56] on button "button" at bounding box center [256, 61] width 12 height 12
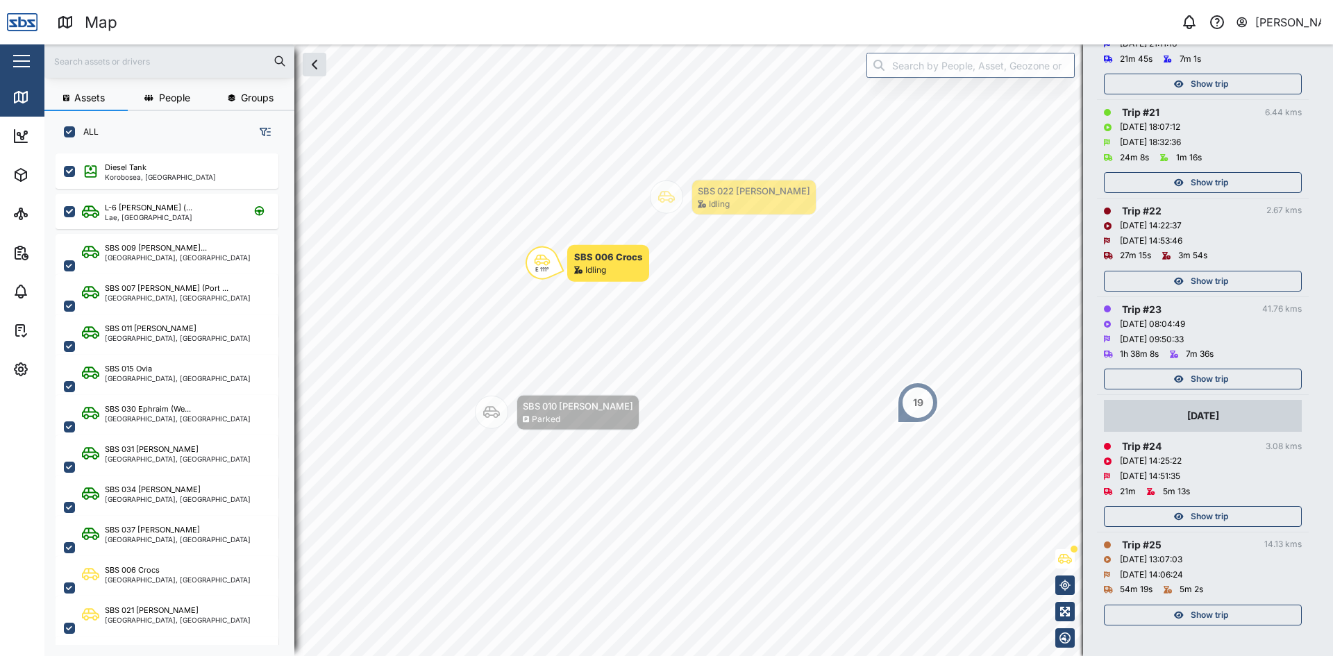
scroll to position [2374, 0]
click at [1236, 558] on div "[DATE] 13:07:03" at bounding box center [1203, 557] width 198 height 15
click at [139, 65] on input "text" at bounding box center [169, 61] width 233 height 21
